Goal: Go to known website: Go to known website

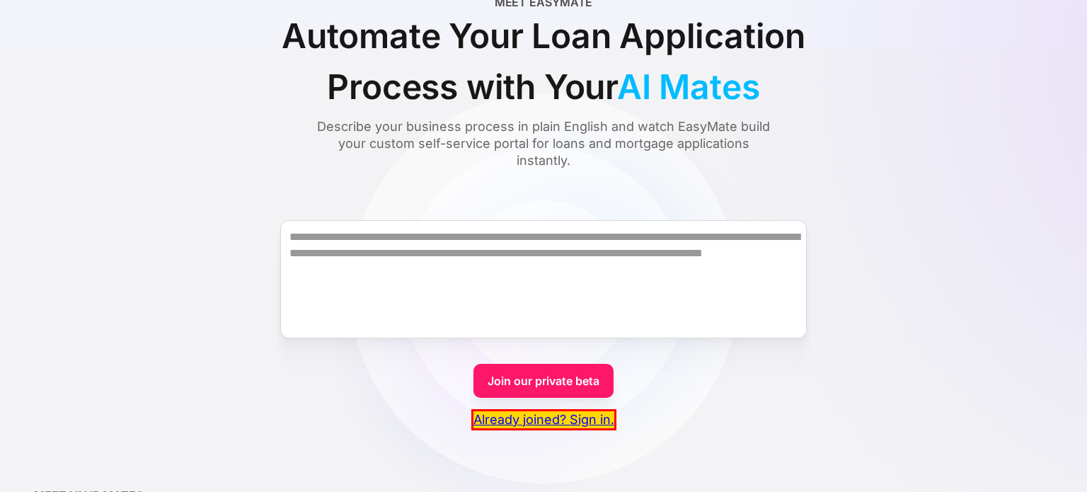
scroll to position [394, 0]
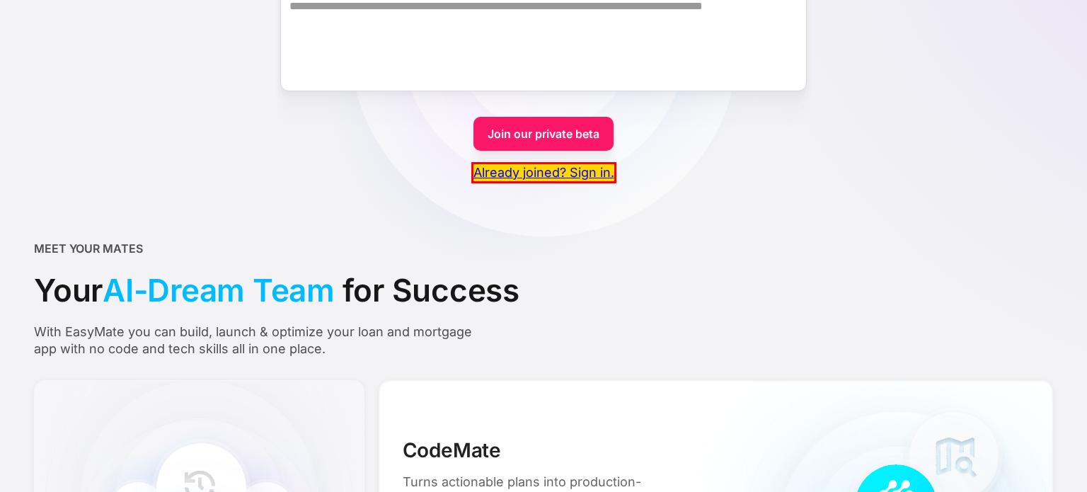
click at [491, 171] on link "Already joined? Sign in." at bounding box center [543, 172] width 145 height 21
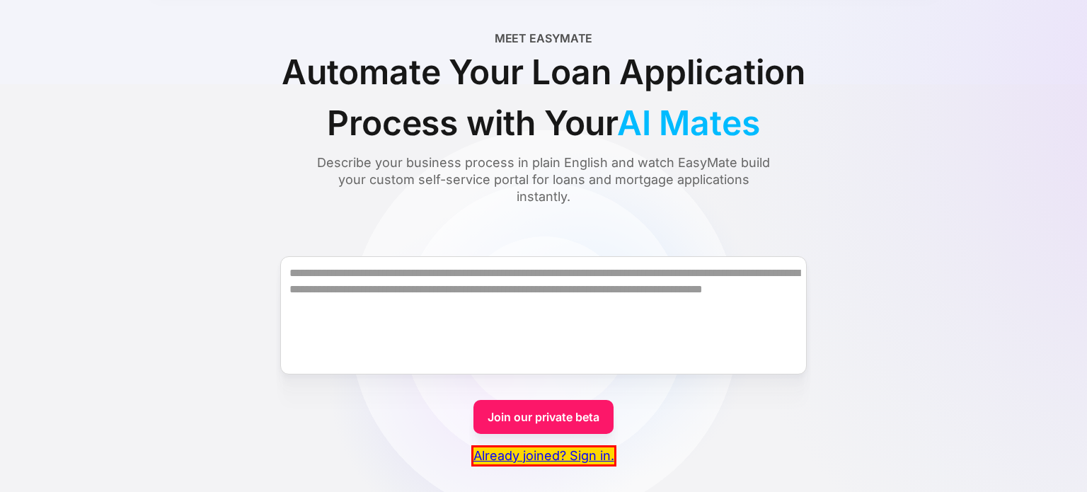
scroll to position [0, 0]
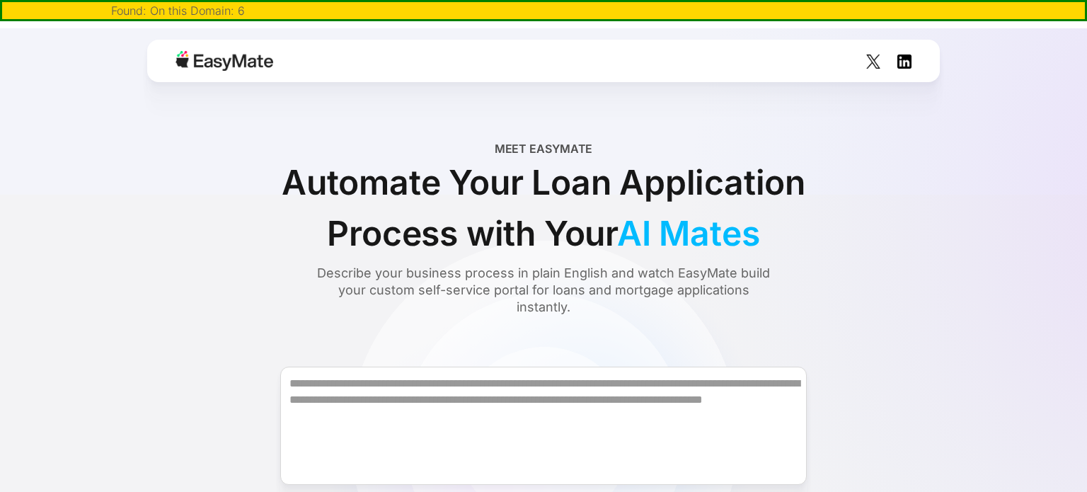
click at [238, 69] on img at bounding box center [225, 61] width 98 height 20
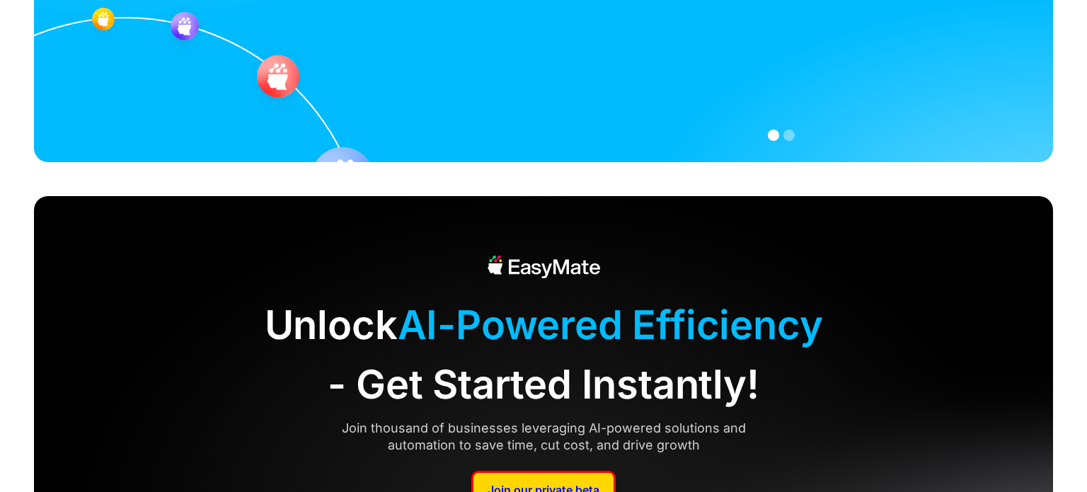
scroll to position [3591, 0]
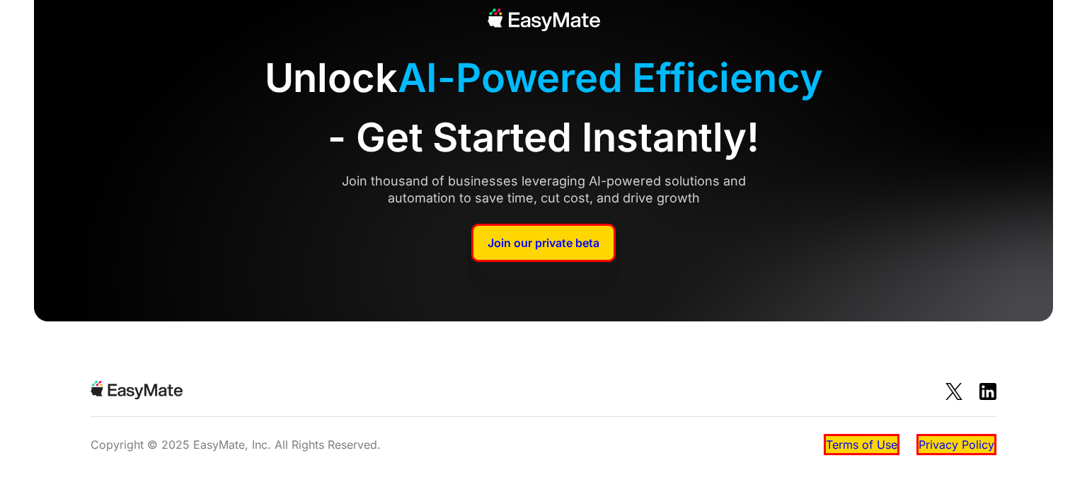
drag, startPoint x: 535, startPoint y: 246, endPoint x: 587, endPoint y: 259, distance: 53.4
click at [587, 258] on div "Unlock AI-Powered Efficiency - Get Started Instantly! Join thousand of business…" at bounding box center [543, 135] width 1019 height 372
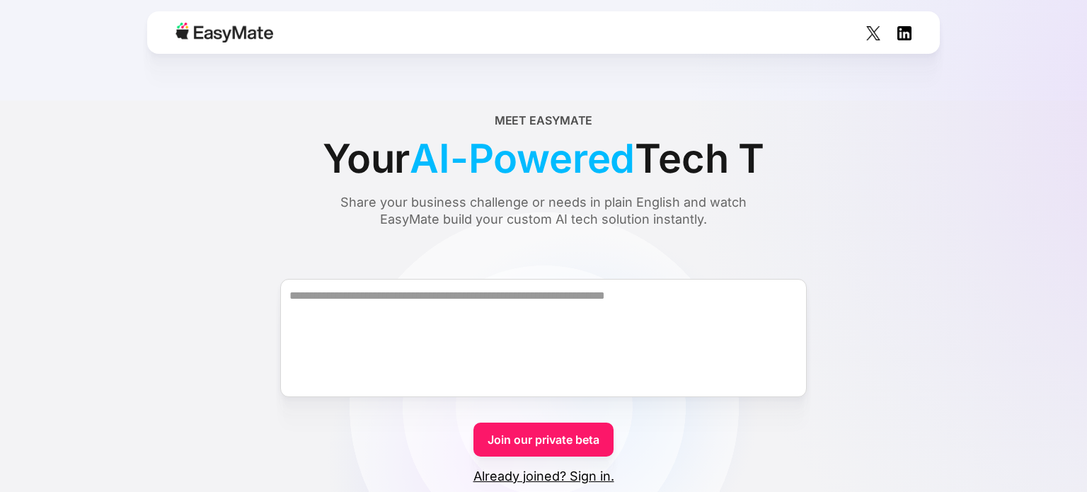
scroll to position [280, 0]
